Goal: Information Seeking & Learning: Learn about a topic

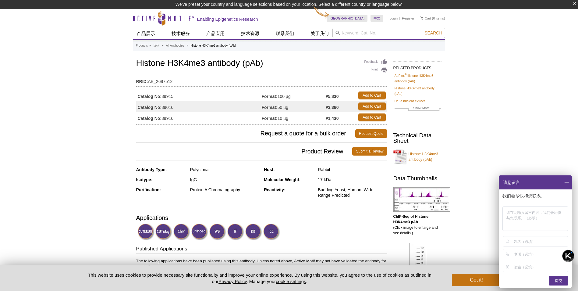
click at [567, 183] on span at bounding box center [567, 182] width 10 height 14
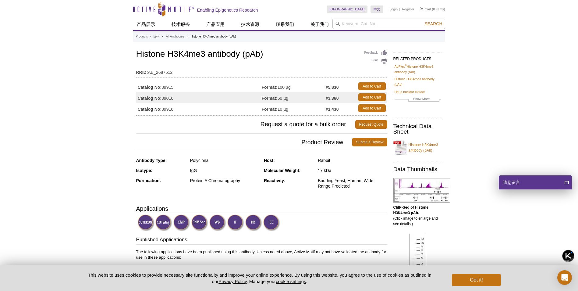
click at [174, 88] on td "Catalog No: 39915" at bounding box center [199, 86] width 126 height 11
click at [138, 95] on td "Catalog No: 39016" at bounding box center [199, 97] width 126 height 11
click at [140, 99] on strong "Catalog No:" at bounding box center [150, 97] width 24 height 5
drag, startPoint x: 148, startPoint y: 12, endPoint x: 191, endPoint y: 10, distance: 43.3
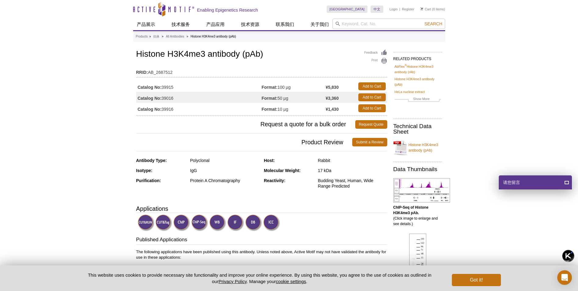
drag, startPoint x: 138, startPoint y: 87, endPoint x: 176, endPoint y: 88, distance: 37.5
click at [176, 88] on td "Catalog No: 39915" at bounding box center [199, 86] width 126 height 11
click at [213, 85] on td "Catalog No: 39915" at bounding box center [199, 86] width 126 height 11
drag, startPoint x: 80, startPoint y: 172, endPoint x: 137, endPoint y: 148, distance: 61.9
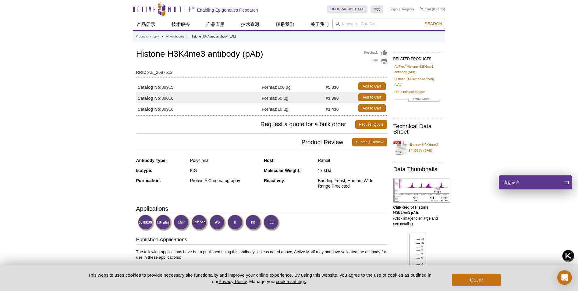
click at [162, 87] on td "Catalog No: 39915" at bounding box center [199, 86] width 126 height 11
drag, startPoint x: 164, startPoint y: 88, endPoint x: 294, endPoint y: 88, distance: 130.1
click at [294, 88] on tr "Catalog No: 39915 Format: 100 µg ¥5,830 Add to Cart" at bounding box center [261, 86] width 251 height 11
click at [171, 88] on td "Catalog No: 39915" at bounding box center [199, 86] width 126 height 11
drag, startPoint x: 169, startPoint y: 54, endPoint x: 205, endPoint y: 55, distance: 36.9
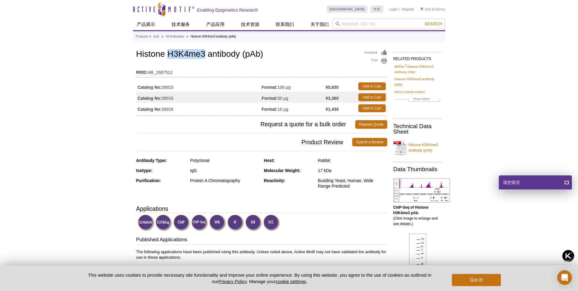
click at [205, 55] on h1 "Histone H3K4me3 antibody (pAb)" at bounding box center [261, 54] width 251 height 10
click at [162, 53] on h1 "Histone H3K4me3 antibody (pAb)" at bounding box center [261, 54] width 251 height 10
